Goal: Task Accomplishment & Management: Manage account settings

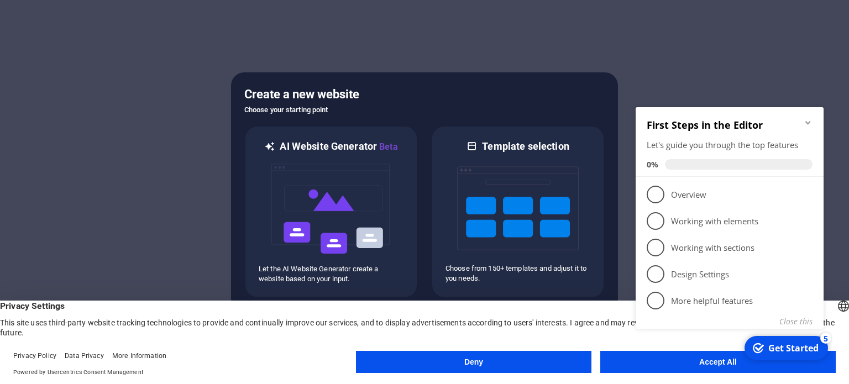
click at [678, 363] on div "checkmark Get Started 5 First Steps in the Editor Let's guide you through the t…" at bounding box center [731, 230] width 201 height 269
click at [686, 369] on button "Accept All" at bounding box center [718, 362] width 236 height 22
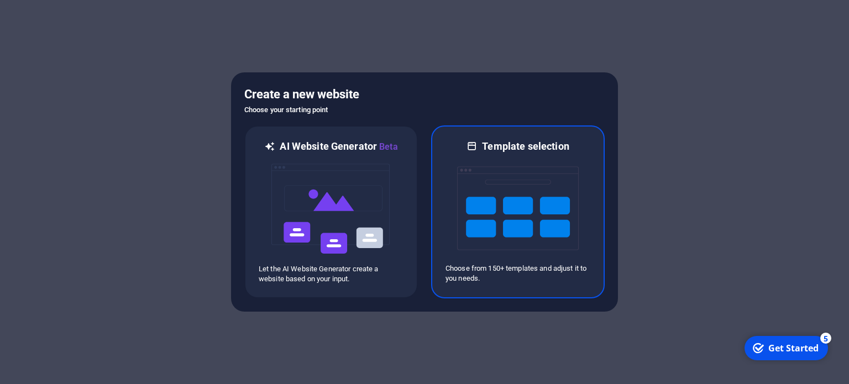
click at [511, 198] on img at bounding box center [518, 208] width 122 height 111
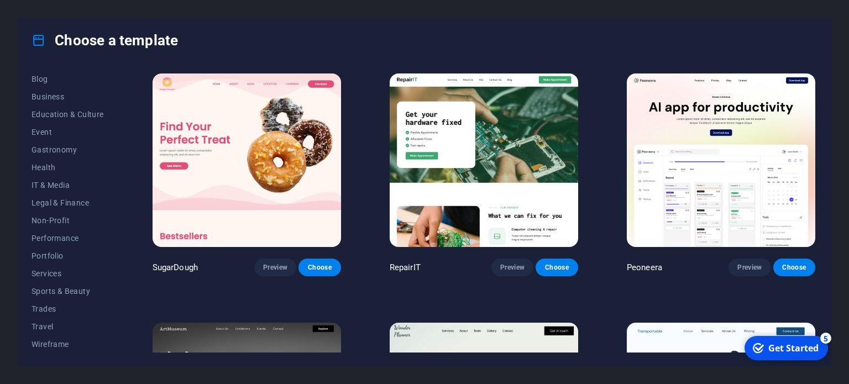
scroll to position [147, 0]
drag, startPoint x: 120, startPoint y: 223, endPoint x: 131, endPoint y: 107, distance: 116.1
click at [131, 107] on div "All Templates My Templates New Trending Landingpage Multipager Onepager Art & D…" at bounding box center [424, 214] width 813 height 304
click at [40, 269] on span "Services" at bounding box center [68, 273] width 72 height 9
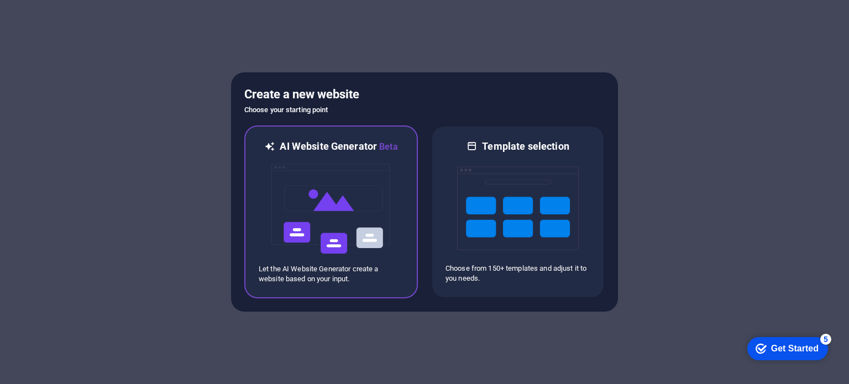
click at [334, 261] on img at bounding box center [331, 209] width 122 height 111
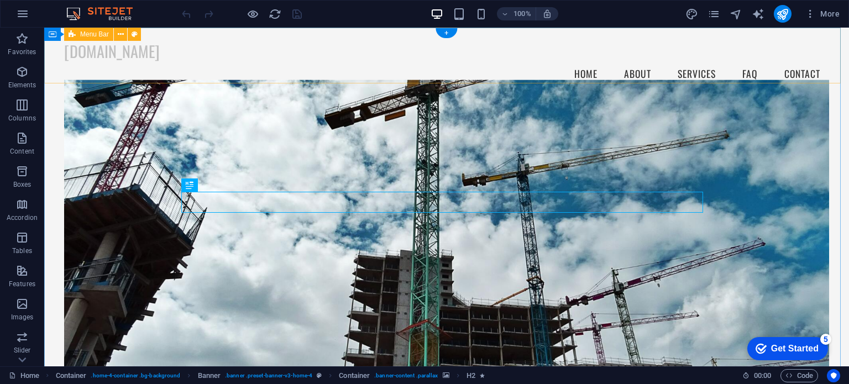
click at [150, 65] on div "[DOMAIN_NAME] Menu Home About Services FAQ Contact" at bounding box center [446, 65] width 805 height 75
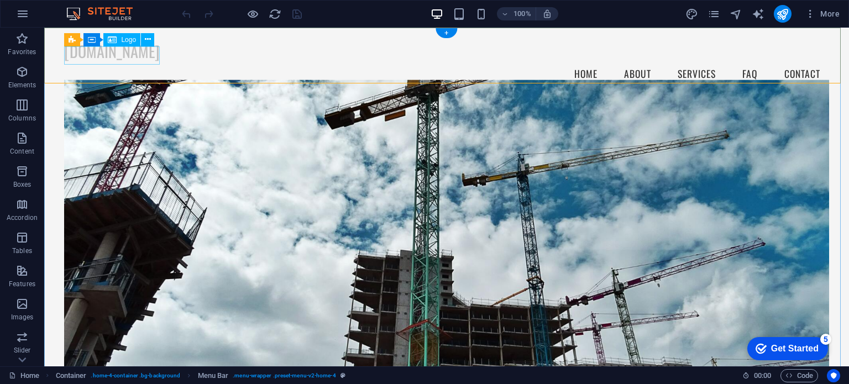
click at [148, 61] on div "[DOMAIN_NAME]" at bounding box center [446, 51] width 765 height 19
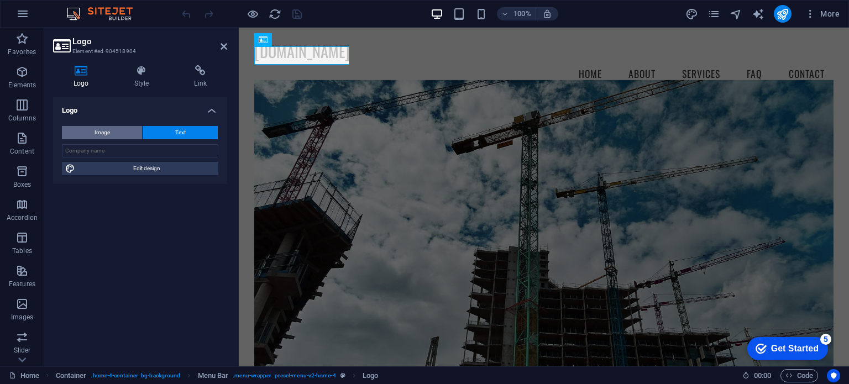
click at [108, 128] on span "Image" at bounding box center [102, 132] width 15 height 13
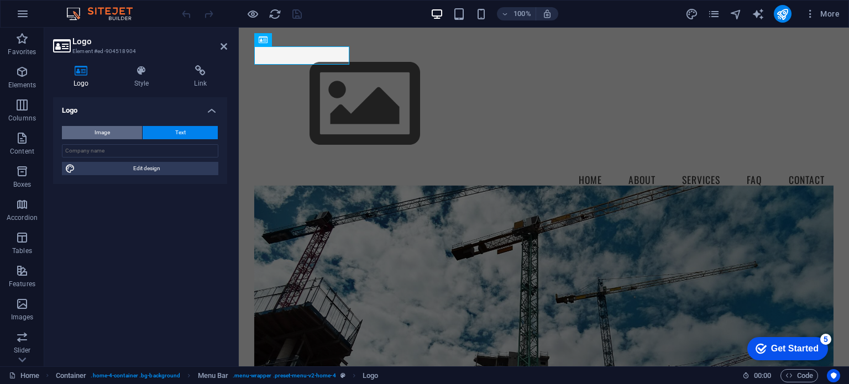
select select "DISABLED_OPTION_VALUE"
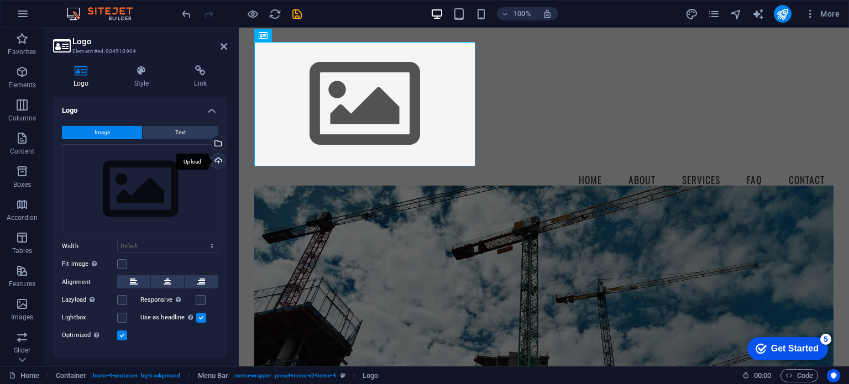
click at [215, 161] on div "Upload" at bounding box center [217, 162] width 17 height 17
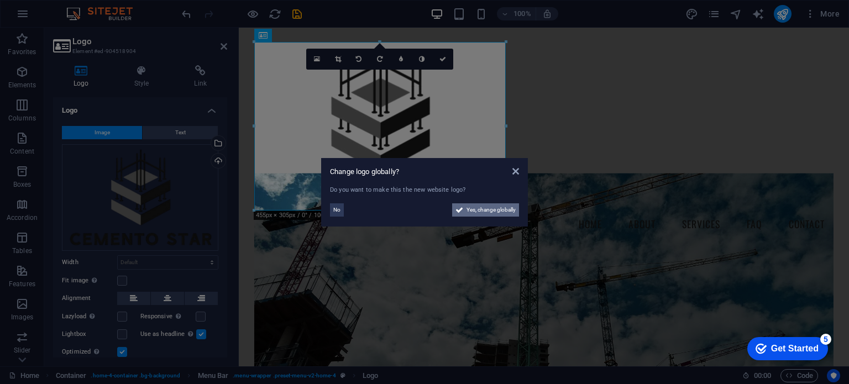
click at [492, 211] on span "Yes, change globally" at bounding box center [491, 209] width 49 height 13
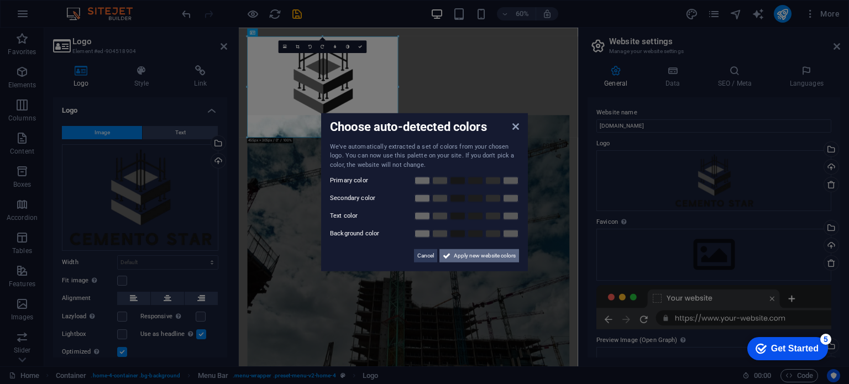
click at [467, 250] on span "Apply new website colors" at bounding box center [485, 255] width 62 height 13
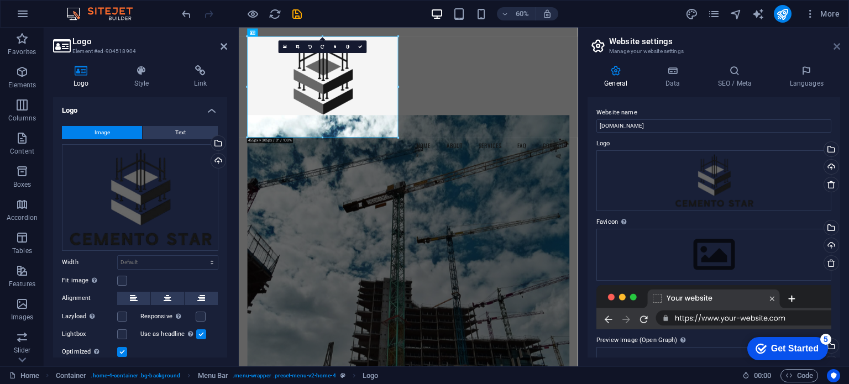
click at [838, 44] on icon at bounding box center [837, 46] width 7 height 9
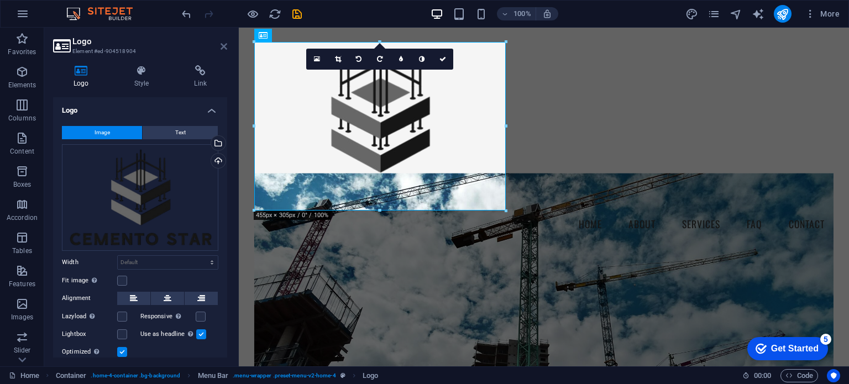
click at [221, 48] on icon at bounding box center [224, 46] width 7 height 9
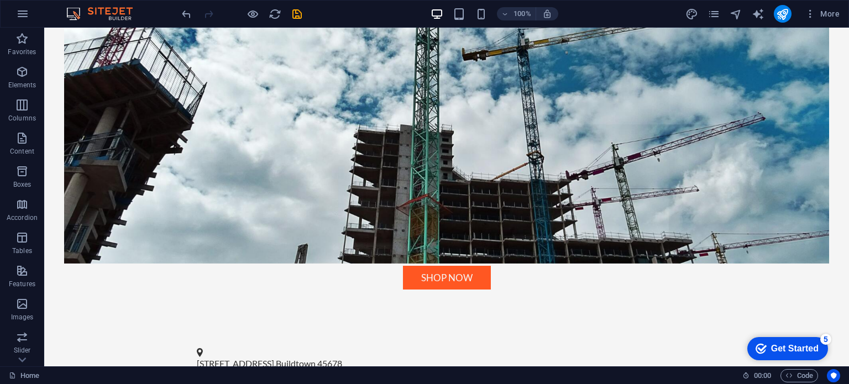
scroll to position [428, 0]
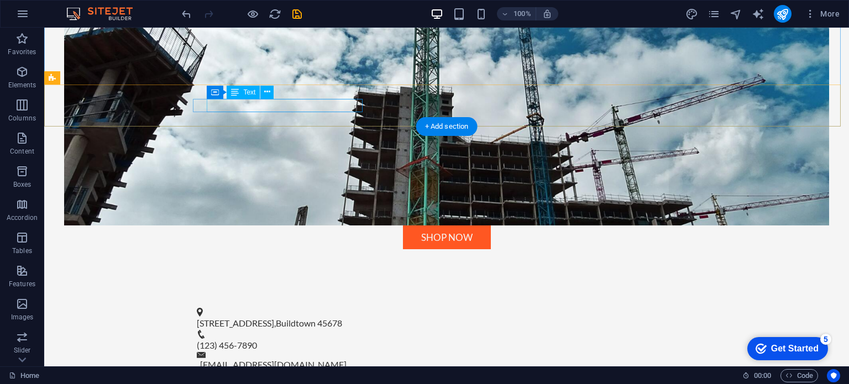
click at [335, 317] on div "[STREET_ADDRESS]" at bounding box center [442, 323] width 490 height 13
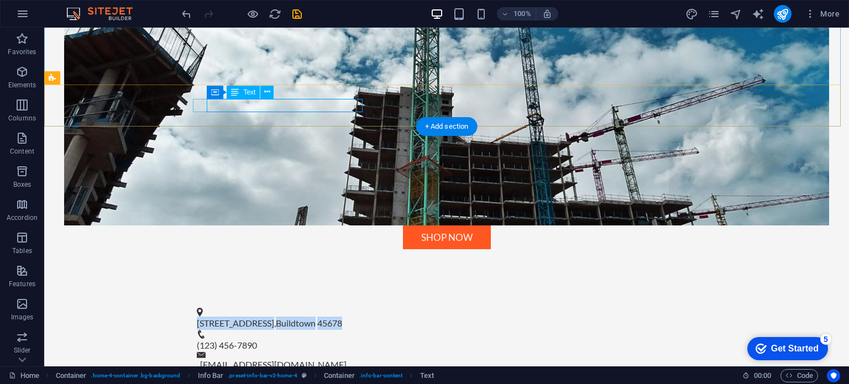
drag, startPoint x: 208, startPoint y: 107, endPoint x: 362, endPoint y: 103, distance: 153.8
click at [362, 317] on p "[STREET_ADDRESS]" at bounding box center [442, 323] width 490 height 13
click at [272, 318] on span "[STREET_ADDRESS]" at bounding box center [235, 323] width 77 height 11
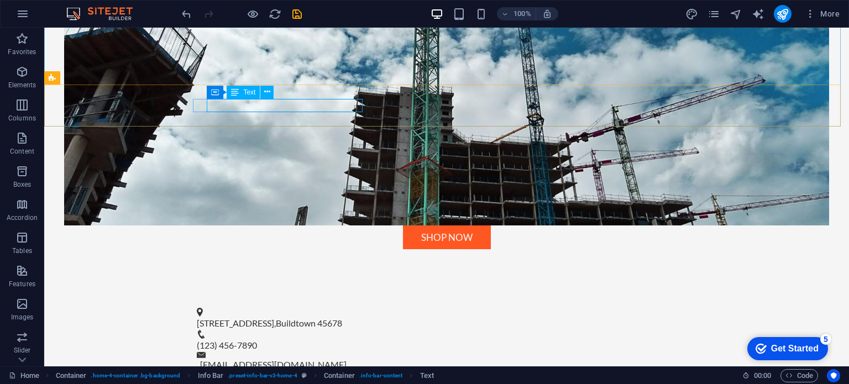
click at [245, 92] on span "Text" at bounding box center [249, 92] width 12 height 7
click at [247, 91] on span "Text" at bounding box center [249, 92] width 12 height 7
drag, startPoint x: 247, startPoint y: 91, endPoint x: 29, endPoint y: 72, distance: 218.7
click at [247, 91] on span "Text" at bounding box center [249, 92] width 12 height 7
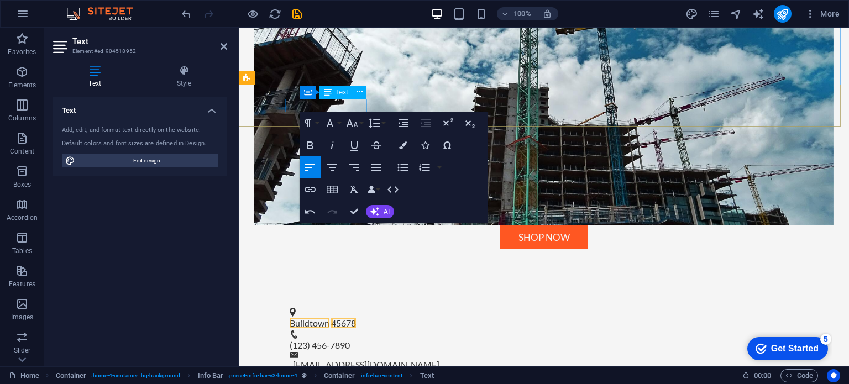
click at [340, 317] on p "Buildtown 45678" at bounding box center [540, 323] width 500 height 13
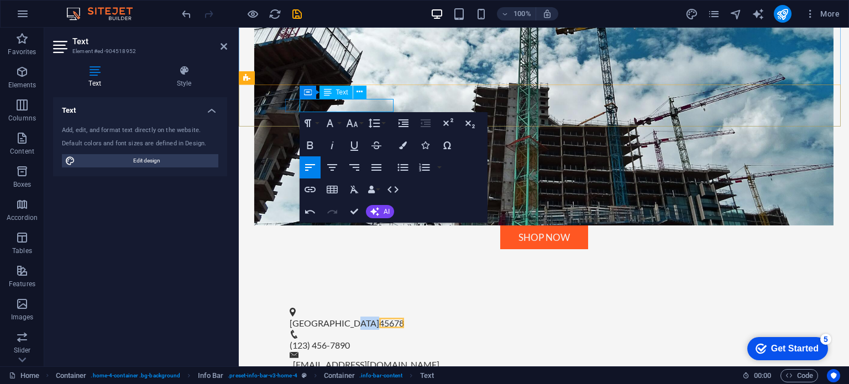
click at [383, 318] on span "45678" at bounding box center [391, 323] width 25 height 11
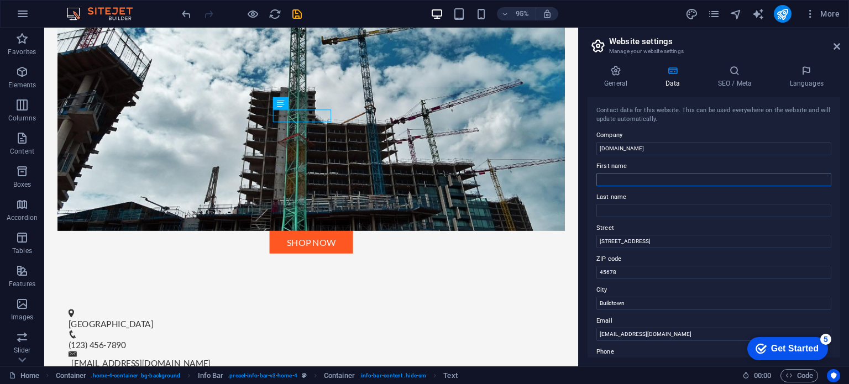
click at [635, 181] on input "First name" at bounding box center [714, 179] width 235 height 13
drag, startPoint x: 840, startPoint y: 142, endPoint x: 841, endPoint y: 176, distance: 34.3
click at [841, 176] on div "General Data SEO / Meta Languages Website name [DOMAIN_NAME] Logo Drag files he…" at bounding box center [714, 211] width 270 height 310
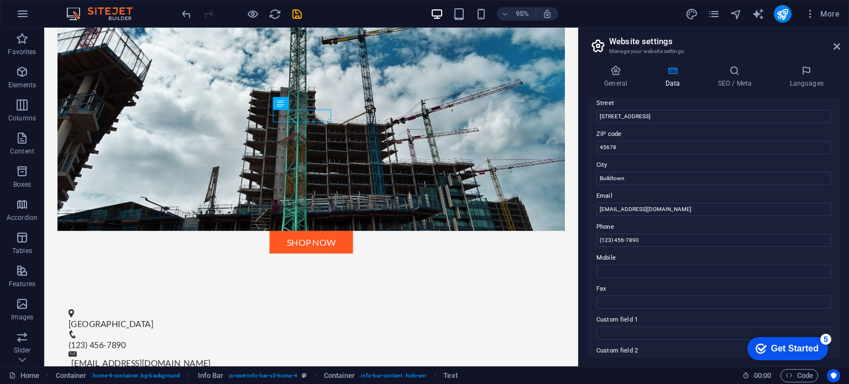
scroll to position [128, 0]
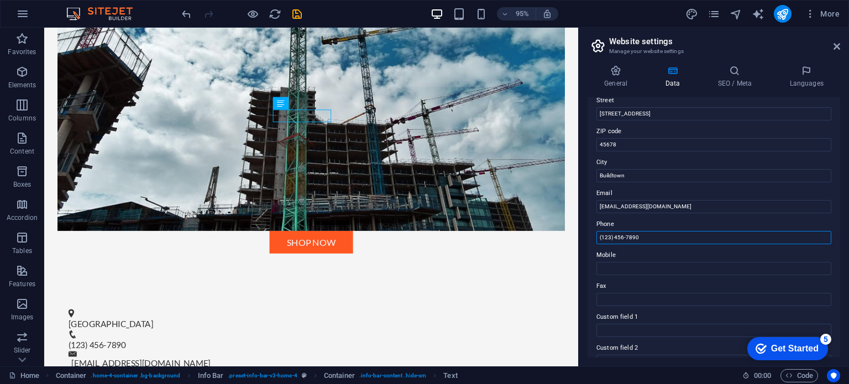
drag, startPoint x: 658, startPoint y: 265, endPoint x: 622, endPoint y: 263, distance: 36.6
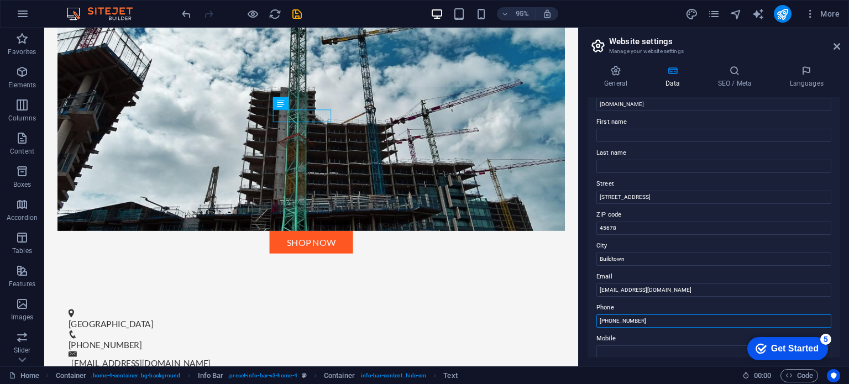
scroll to position [0, 0]
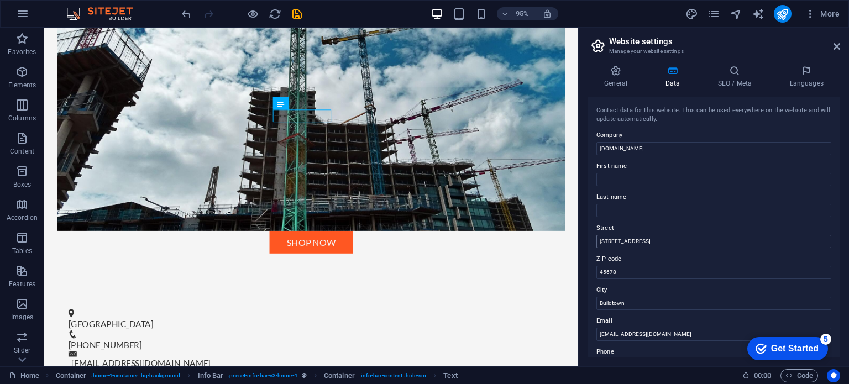
type input "[PHONE_NUMBER]"
drag, startPoint x: 683, startPoint y: 237, endPoint x: 651, endPoint y: 239, distance: 32.7
click at [651, 239] on input "[STREET_ADDRESS]" at bounding box center [714, 241] width 235 height 13
drag, startPoint x: 655, startPoint y: 269, endPoint x: 593, endPoint y: 249, distance: 65.0
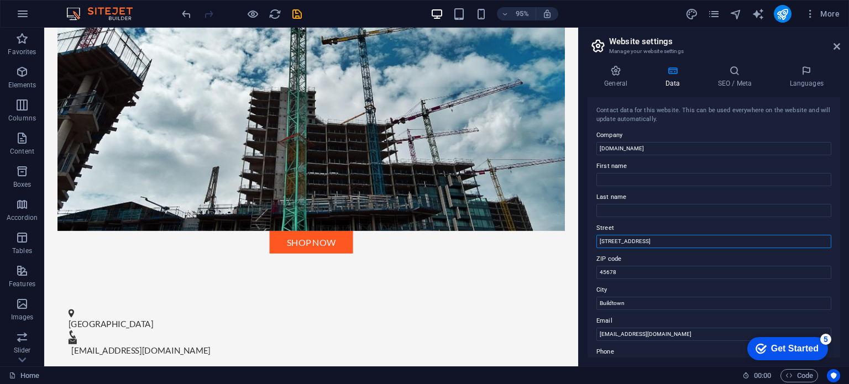
click at [609, 242] on input "[STREET_ADDRESS]" at bounding box center [714, 241] width 235 height 13
type input "Construction Ave"
click at [621, 180] on input "First name" at bounding box center [714, 179] width 235 height 13
drag, startPoint x: 642, startPoint y: 271, endPoint x: 589, endPoint y: 276, distance: 52.7
click at [589, 276] on div "Contact data for this website. This can be used everywhere on the website and w…" at bounding box center [714, 227] width 253 height 260
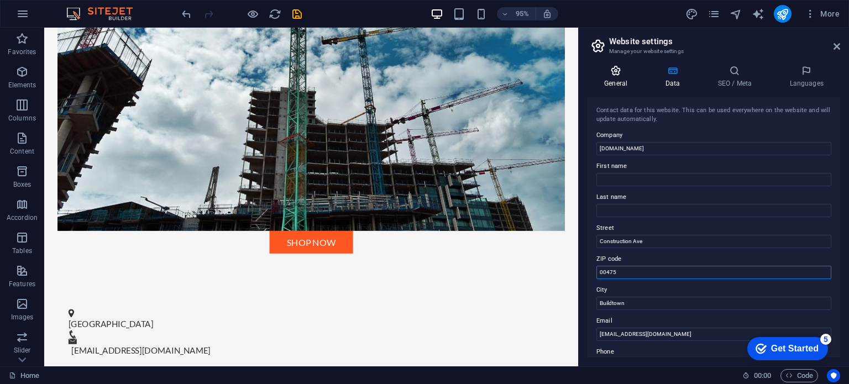
type input "00475"
click at [615, 75] on icon at bounding box center [616, 70] width 56 height 11
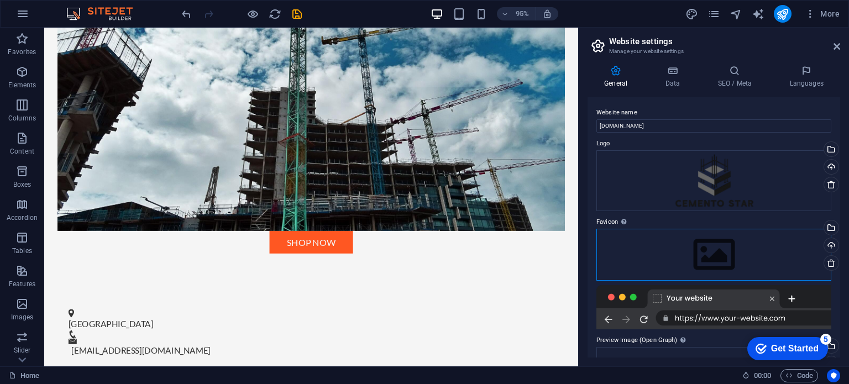
click at [714, 254] on div "Drag files here, click to choose files or select files from Files or our free s…" at bounding box center [714, 255] width 235 height 52
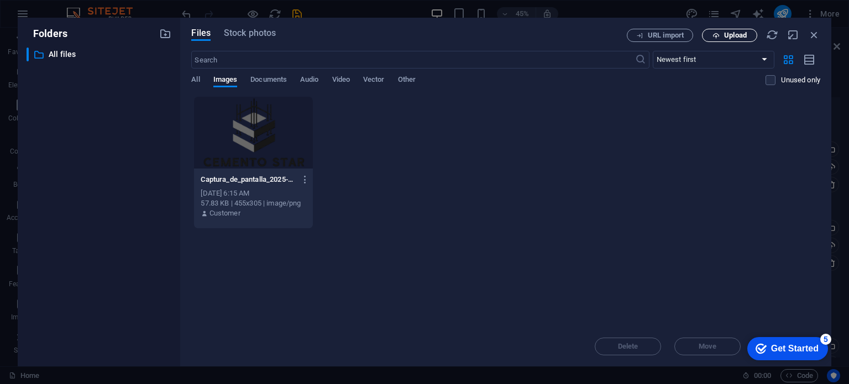
click at [723, 39] on button "Upload" at bounding box center [729, 35] width 55 height 13
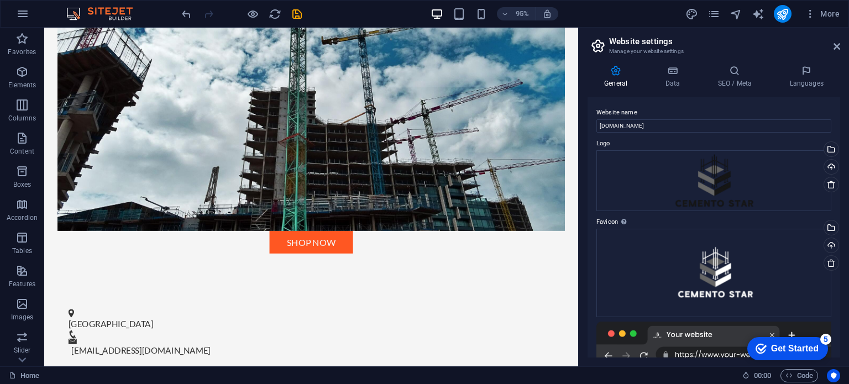
click at [675, 61] on div "General Data SEO / Meta Languages Website name [DOMAIN_NAME] Logo Drag files he…" at bounding box center [714, 211] width 270 height 310
click at [675, 72] on icon at bounding box center [672, 70] width 48 height 11
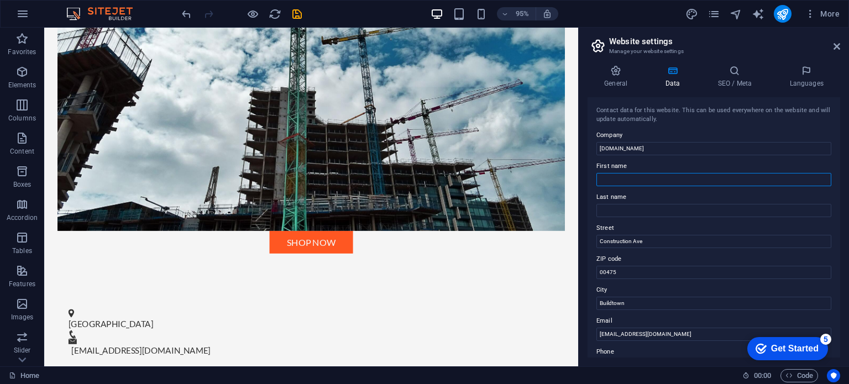
click at [660, 181] on input "First name" at bounding box center [714, 179] width 235 height 13
type input "CEMENTO"
type input "STAR"
click at [838, 42] on icon at bounding box center [837, 46] width 7 height 9
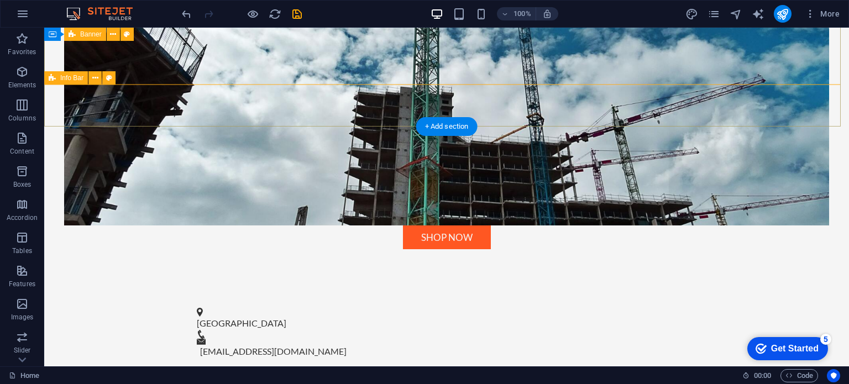
click at [452, 294] on div "PANAMÁ OESTE [EMAIL_ADDRESS][DOMAIN_NAME]" at bounding box center [446, 333] width 805 height 79
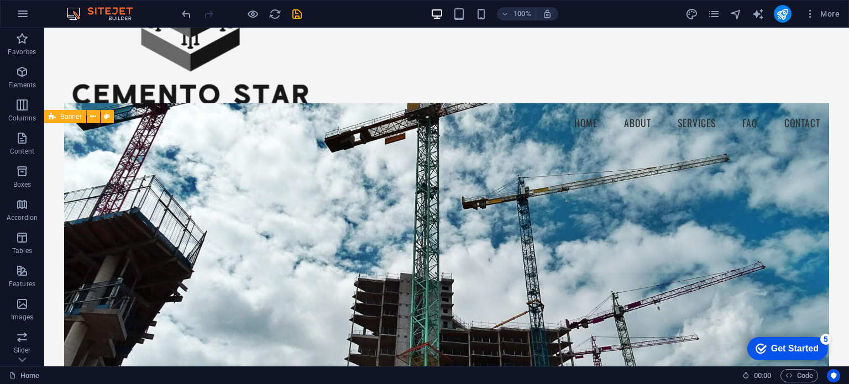
scroll to position [77, 0]
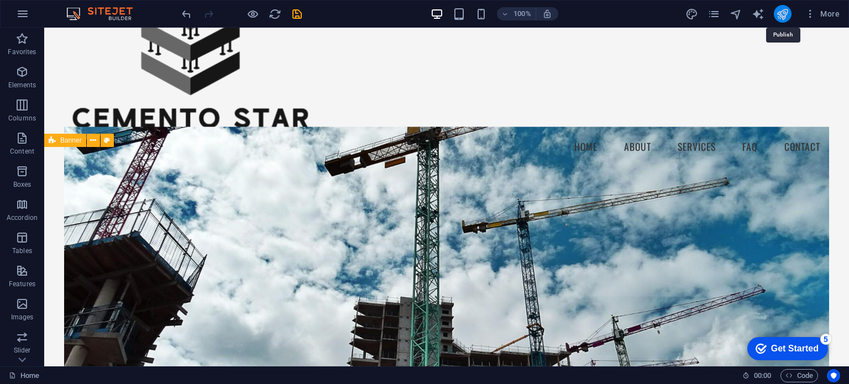
click at [788, 12] on icon "publish" at bounding box center [782, 14] width 13 height 13
